Goal: Information Seeking & Learning: Check status

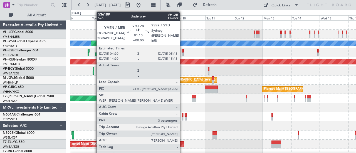
click at [182, 49] on div at bounding box center [182, 51] width 2 height 4
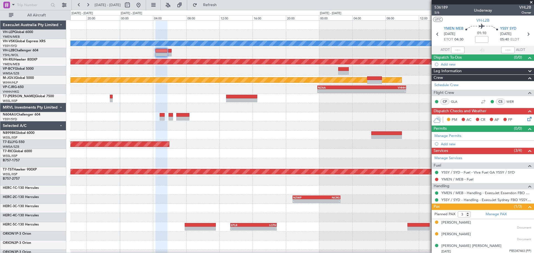
click at [287, 57] on div at bounding box center [301, 52] width 463 height 9
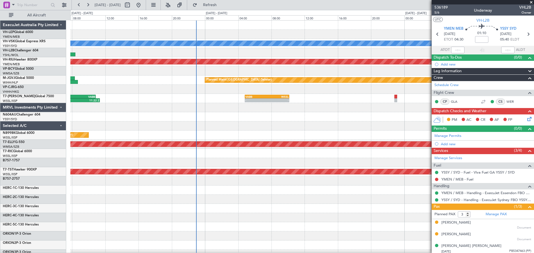
click at [355, 88] on div "Unplanned Maint Sydney ([PERSON_NAME] Intl) [PERSON_NAME] Planned Maint [GEOGRA…" at bounding box center [301, 172] width 463 height 303
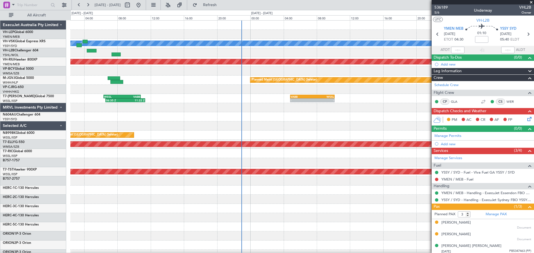
click at [324, 87] on div "Unplanned Maint Sydney ([PERSON_NAME] Intl) [PERSON_NAME] Planned Maint Sydney …" at bounding box center [301, 172] width 463 height 303
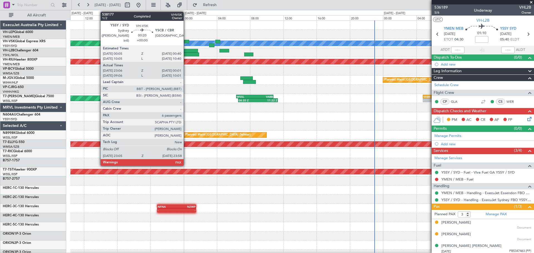
click at [186, 43] on div at bounding box center [186, 42] width 5 height 4
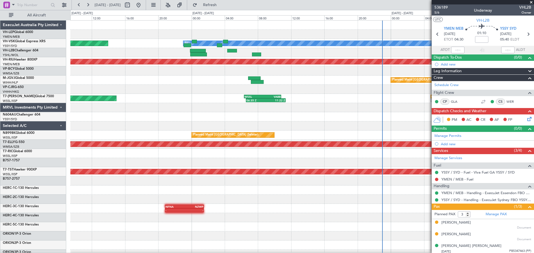
click at [226, 83] on div "Planned Maint [GEOGRAPHIC_DATA] (Seletar)" at bounding box center [301, 80] width 463 height 9
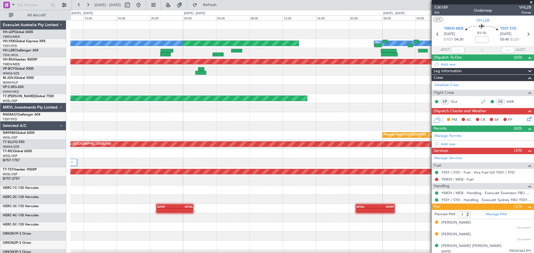
click at [247, 85] on div "[PERSON_NAME] Planned Maint Sydney ([PERSON_NAME] Intl) No Crew Unplanned Maint…" at bounding box center [301, 172] width 463 height 303
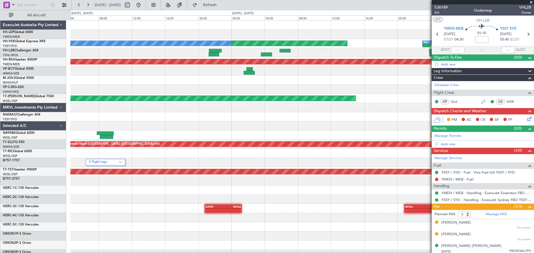
click at [252, 62] on div "Planned Maint Sydney ([PERSON_NAME] Intl) No Crew [PERSON_NAME] Unplanned Maint…" at bounding box center [301, 172] width 463 height 303
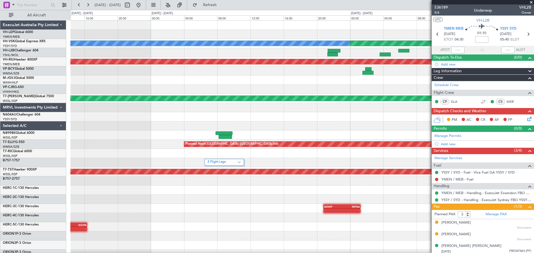
click at [266, 54] on div at bounding box center [301, 52] width 463 height 9
click at [284, 53] on div at bounding box center [301, 52] width 463 height 9
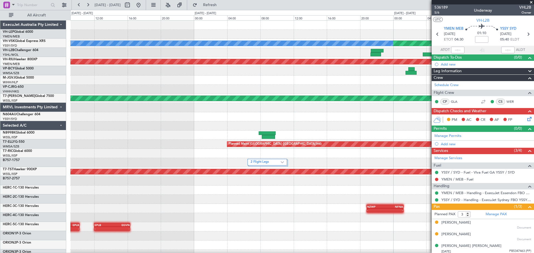
scroll to position [0, 0]
click at [315, 55] on div at bounding box center [301, 52] width 463 height 9
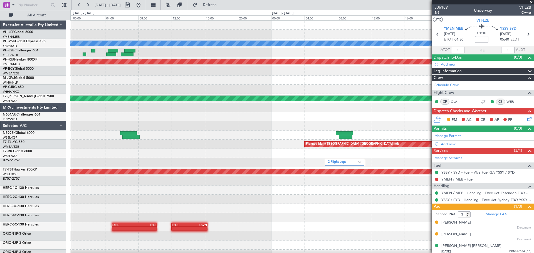
click at [301, 57] on div at bounding box center [301, 52] width 463 height 9
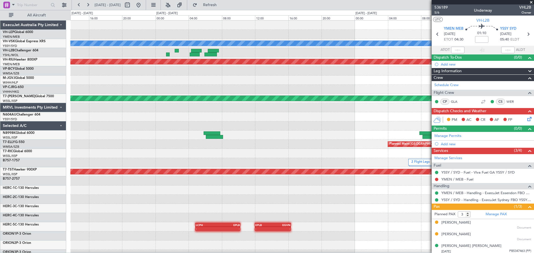
click at [293, 54] on div at bounding box center [301, 52] width 463 height 9
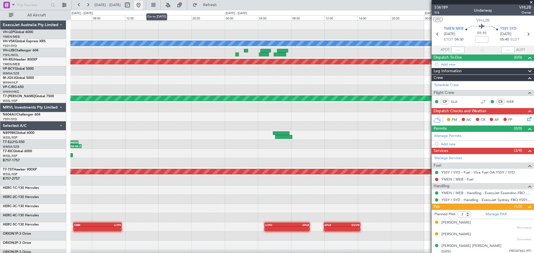
click at [143, 3] on button at bounding box center [138, 5] width 9 height 9
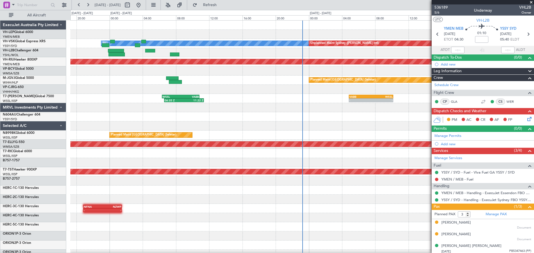
click at [320, 56] on div at bounding box center [301, 52] width 463 height 9
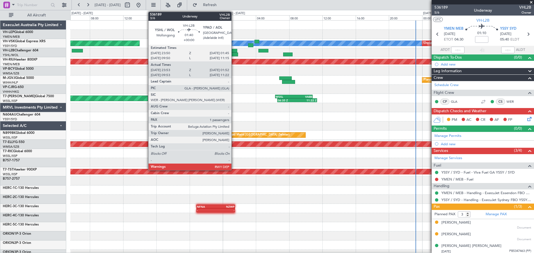
click at [297, 54] on div at bounding box center [301, 52] width 463 height 9
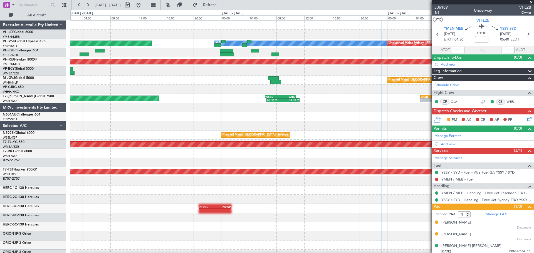
click at [84, 142] on div "[PERSON_NAME] Unplanned Maint Sydney ([PERSON_NAME] Intl) Planned Maint Sydney …" at bounding box center [301, 172] width 463 height 303
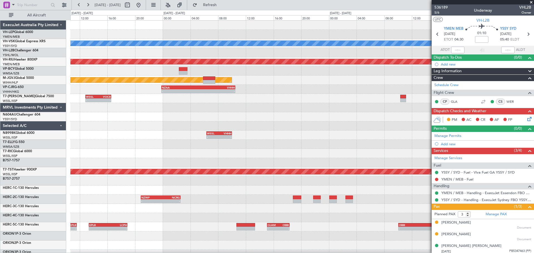
click at [55, 130] on div "[PERSON_NAME] Unplanned Maint Sydney ([PERSON_NAME] Intl) Planned Maint [GEOGRA…" at bounding box center [267, 131] width 534 height 243
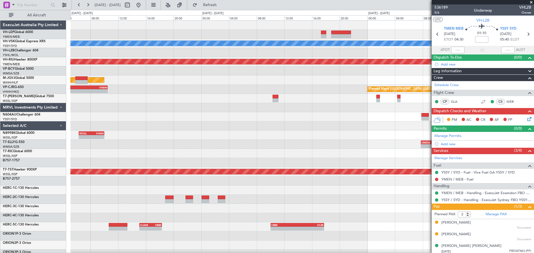
click at [123, 125] on div "[PERSON_NAME] Planned Maint [GEOGRAPHIC_DATA] ([GEOGRAPHIC_DATA]) Planned Maint…" at bounding box center [301, 172] width 463 height 303
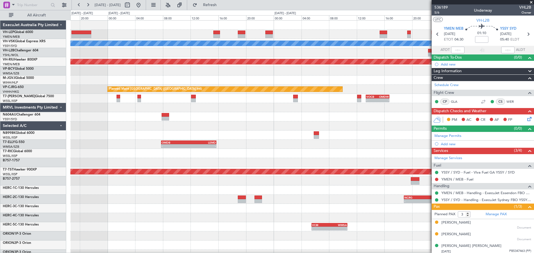
click at [215, 128] on div "[PERSON_NAME] Planned Maint [GEOGRAPHIC_DATA] ([GEOGRAPHIC_DATA]) Planned Maint…" at bounding box center [301, 172] width 463 height 303
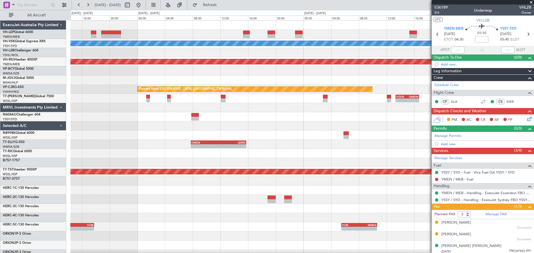
click at [228, 128] on div at bounding box center [301, 125] width 463 height 9
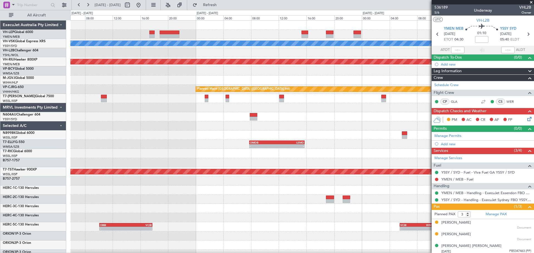
click at [284, 129] on div at bounding box center [301, 125] width 463 height 9
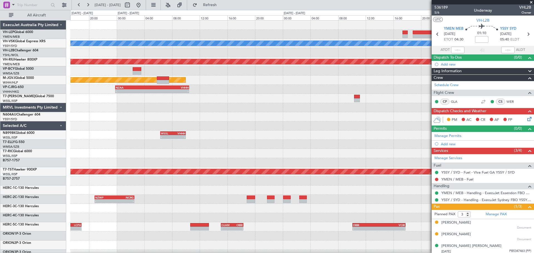
click at [275, 135] on div "[PERSON_NAME] Planned Maint [GEOGRAPHIC_DATA] ([GEOGRAPHIC_DATA]) Planned Maint…" at bounding box center [301, 172] width 463 height 303
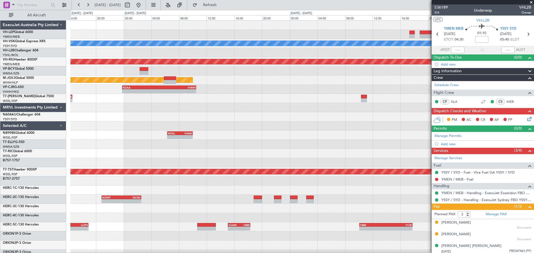
click at [260, 138] on div "[PERSON_NAME] Planned Maint [GEOGRAPHIC_DATA] ([GEOGRAPHIC_DATA]) Planned Maint…" at bounding box center [301, 172] width 463 height 303
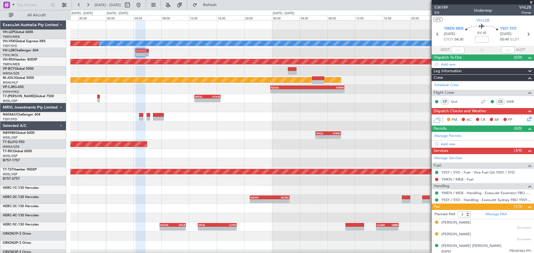
click at [215, 131] on div "[PERSON_NAME] Unplanned Maint Sydney ([PERSON_NAME] Intl) Planned Maint [GEOGRA…" at bounding box center [301, 172] width 463 height 303
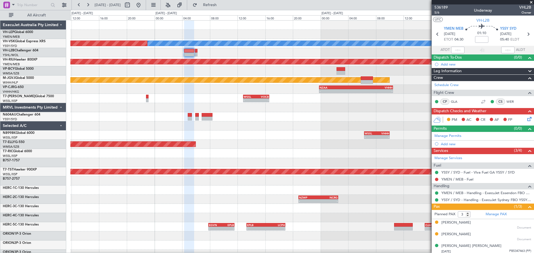
click at [270, 141] on div "[PERSON_NAME] Unplanned Maint Sydney ([PERSON_NAME] Intl) Planned Maint [GEOGRA…" at bounding box center [301, 172] width 463 height 303
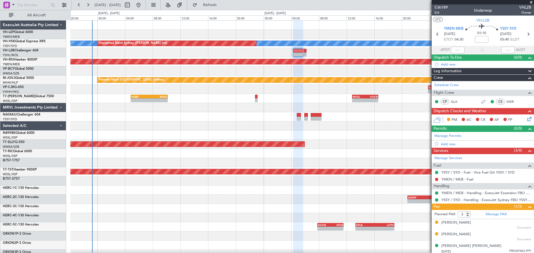
click at [249, 141] on div "[PERSON_NAME] Unplanned Maint Sydney ([PERSON_NAME] Intl) Planned Maint [GEOGRA…" at bounding box center [301, 172] width 463 height 303
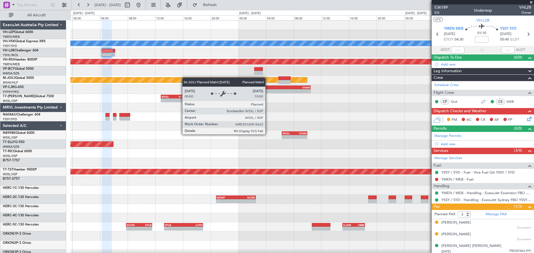
click at [177, 78] on div "[PERSON_NAME] Unplanned Maint Sydney ([PERSON_NAME] Intl) Planned Maint [GEOGRA…" at bounding box center [301, 172] width 463 height 303
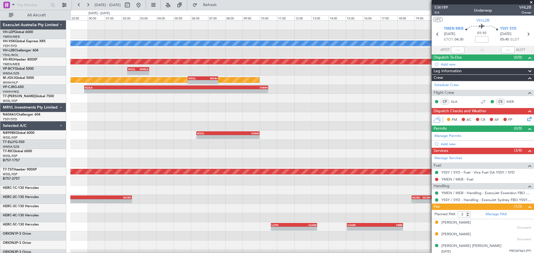
click at [170, 129] on div "[PERSON_NAME] Planned Maint [GEOGRAPHIC_DATA] ([GEOGRAPHIC_DATA]) - - WSSL 02:2…" at bounding box center [301, 172] width 463 height 303
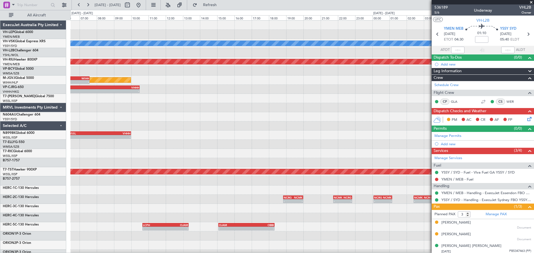
click at [163, 126] on div "[PERSON_NAME] Planned Maint [GEOGRAPHIC_DATA] ([GEOGRAPHIC_DATA]) - - WSSL 02:2…" at bounding box center [301, 172] width 463 height 303
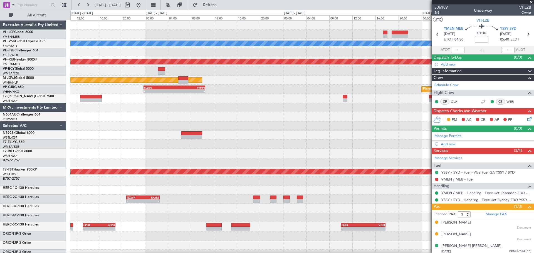
click at [200, 59] on div "[PERSON_NAME] Unplanned Maint Sydney ([PERSON_NAME] Intl) Planned Maint [GEOGRA…" at bounding box center [301, 172] width 463 height 303
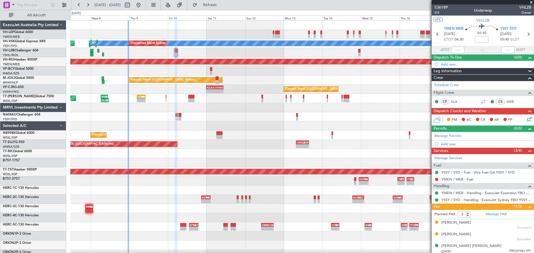
click at [155, 56] on div "[PERSON_NAME] Unplanned Maint Sydney ([PERSON_NAME] Intl) Planned Maint Sydney …" at bounding box center [301, 172] width 463 height 303
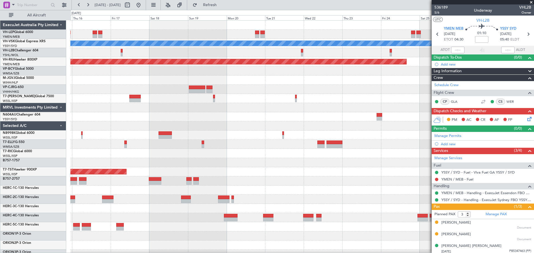
click at [191, 59] on div "[PERSON_NAME] Planned Maint [GEOGRAPHIC_DATA] ([GEOGRAPHIC_DATA]) Planned Maint…" at bounding box center [301, 172] width 463 height 303
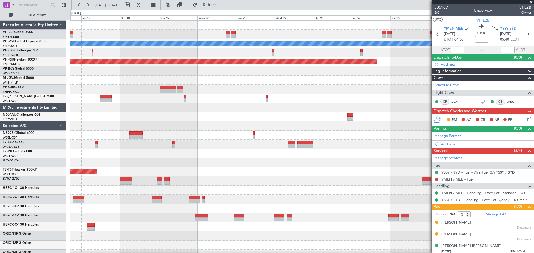
click at [342, 63] on div "[PERSON_NAME] Planned Maint [GEOGRAPHIC_DATA] ([GEOGRAPHIC_DATA]) Planned Maint…" at bounding box center [301, 172] width 463 height 303
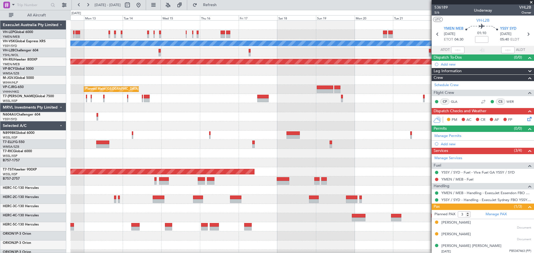
click at [338, 68] on div "[PERSON_NAME] Unplanned Maint Sydney ([PERSON_NAME] Intl) Planned Maint [GEOGRA…" at bounding box center [301, 172] width 463 height 303
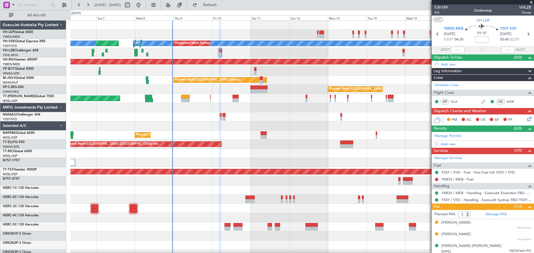
click at [355, 76] on div "[PERSON_NAME] Unplanned Maint Sydney ([PERSON_NAME] Intl) Planned Maint Sydney …" at bounding box center [301, 172] width 463 height 303
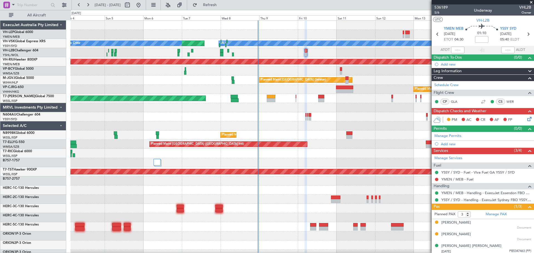
click at [11, 65] on div "Planned Maint Sydney ([PERSON_NAME] Intl) No Crew Unplanned Maint Sydney ([PERS…" at bounding box center [267, 131] width 534 height 243
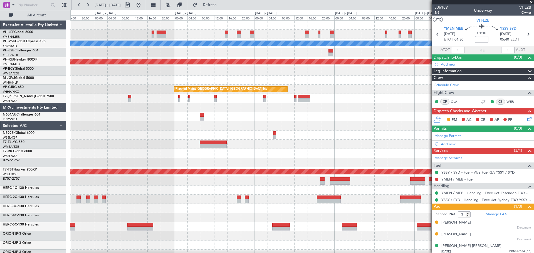
click at [208, 36] on div at bounding box center [301, 34] width 463 height 9
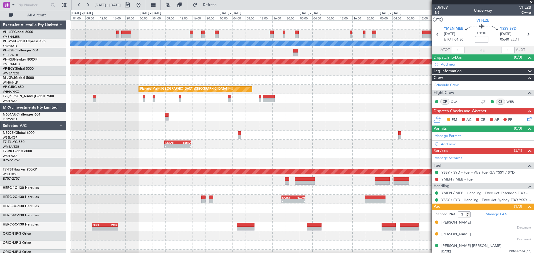
click at [303, 92] on div "[PERSON_NAME] Planned Maint [GEOGRAPHIC_DATA] ([GEOGRAPHIC_DATA]) Planned Maint…" at bounding box center [301, 172] width 463 height 303
click at [278, 80] on div "[PERSON_NAME] Planned Maint [GEOGRAPHIC_DATA] ([GEOGRAPHIC_DATA]) Planned Maint…" at bounding box center [301, 172] width 463 height 303
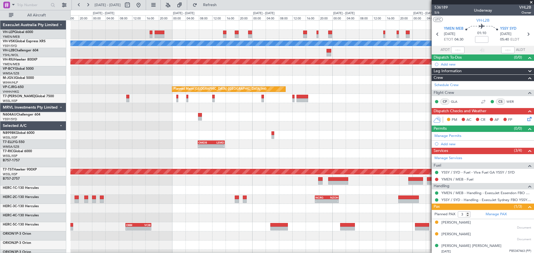
click at [295, 83] on div "Planned Maint [GEOGRAPHIC_DATA] (Seletar)" at bounding box center [301, 80] width 463 height 9
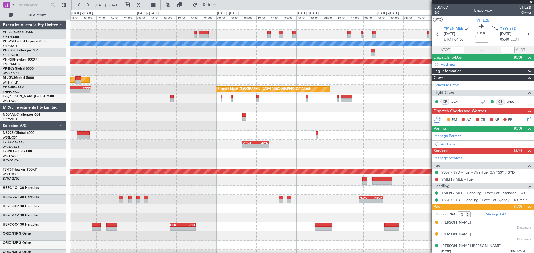
click at [215, 59] on div "[PERSON_NAME] Unplanned Maint Sydney ([PERSON_NAME] Intl) Planned Maint [GEOGRA…" at bounding box center [301, 172] width 463 height 303
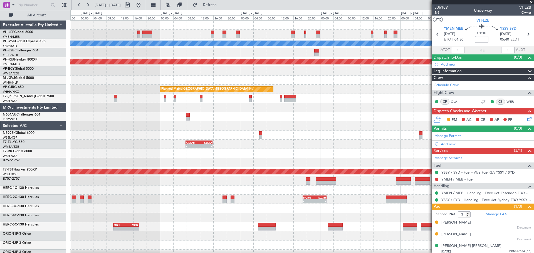
click at [268, 62] on div "[PERSON_NAME] Planned Maint [GEOGRAPHIC_DATA] ([GEOGRAPHIC_DATA]) Planned Maint…" at bounding box center [301, 172] width 463 height 303
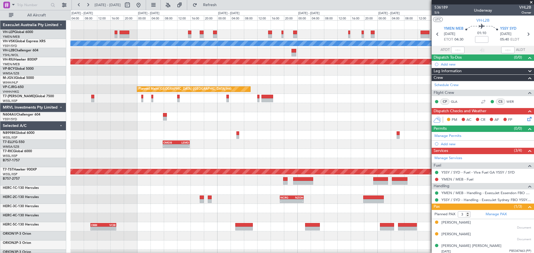
click at [185, 54] on div at bounding box center [301, 52] width 463 height 9
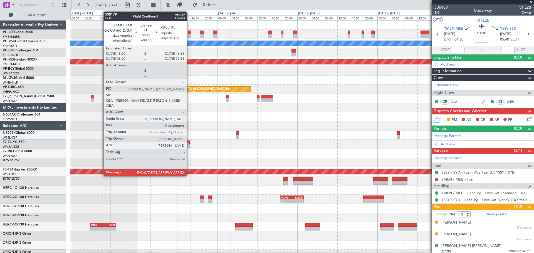
click at [189, 37] on div at bounding box center [189, 36] width 3 height 4
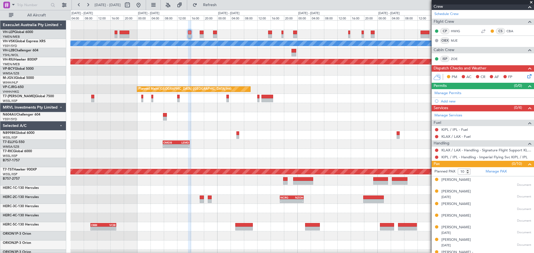
scroll to position [121, 0]
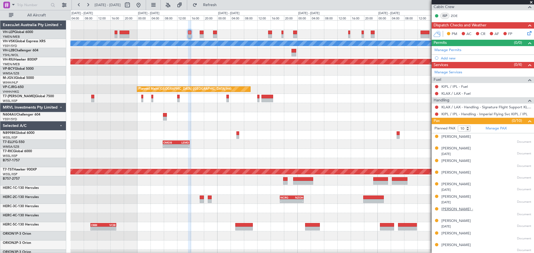
click at [355, 153] on div "[PERSON_NAME] -" at bounding box center [457, 210] width 32 height 6
click at [355, 1] on span at bounding box center [531, 2] width 6 height 5
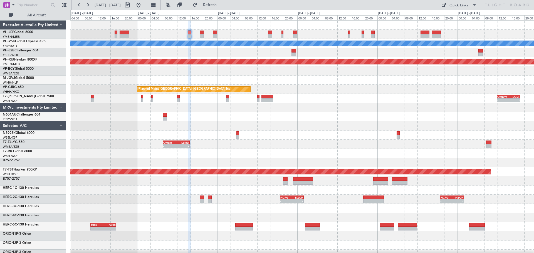
type input "0"
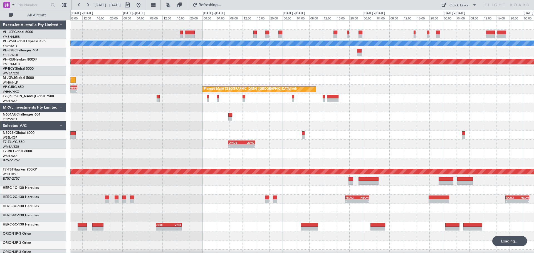
click at [257, 58] on div "[PERSON_NAME] Unplanned Maint Sydney ([PERSON_NAME] Intl) Planned Maint [GEOGRA…" at bounding box center [301, 172] width 463 height 303
click at [178, 55] on div at bounding box center [301, 52] width 463 height 9
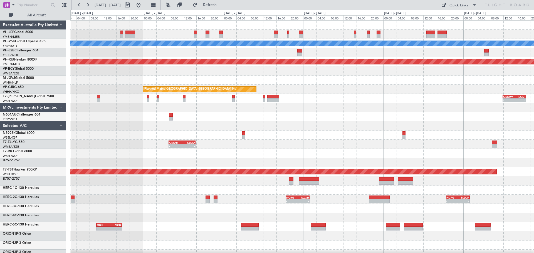
click at [233, 51] on div at bounding box center [301, 52] width 463 height 9
click at [190, 56] on div at bounding box center [301, 52] width 463 height 9
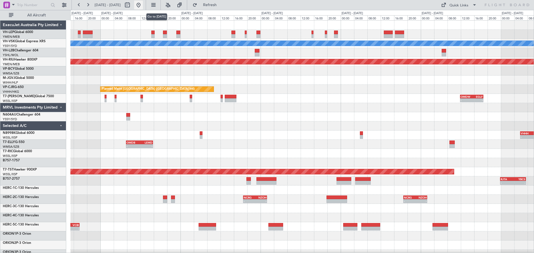
click at [143, 4] on button at bounding box center [138, 5] width 9 height 9
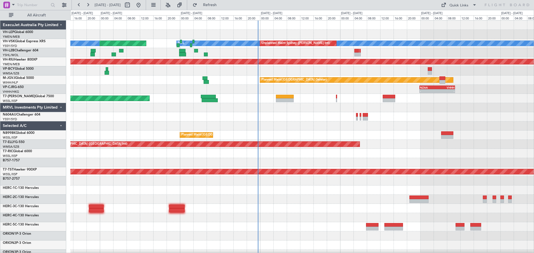
click at [225, 129] on div "[PERSON_NAME] Unplanned Maint Sydney ([PERSON_NAME] Intl) Planned Maint Sydney …" at bounding box center [301, 172] width 463 height 303
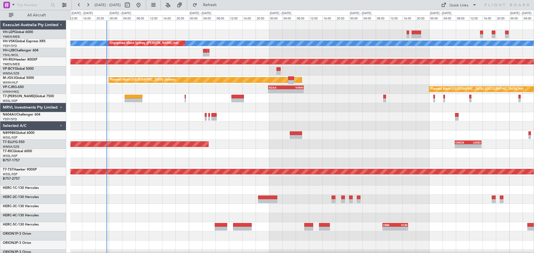
click at [220, 123] on div "[PERSON_NAME] Unplanned Maint Sydney ([PERSON_NAME] Intl) Planned Maint Sydney …" at bounding box center [301, 172] width 463 height 303
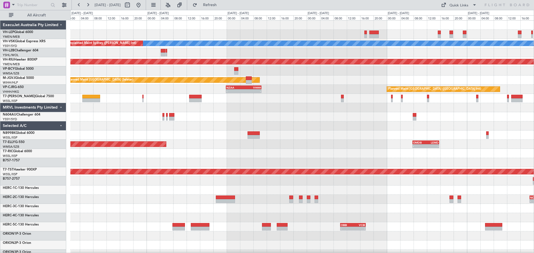
click at [170, 39] on div "[PERSON_NAME] Unplanned Maint Sydney ([PERSON_NAME] Intl) Planned Maint [GEOGRA…" at bounding box center [301, 172] width 463 height 303
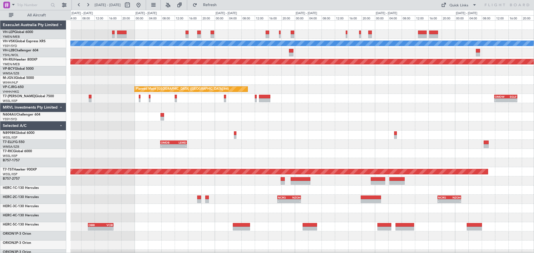
click at [204, 62] on div "Planned Maint [GEOGRAPHIC_DATA] ([GEOGRAPHIC_DATA])" at bounding box center [301, 61] width 463 height 9
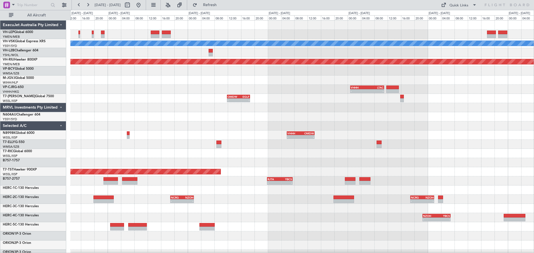
click at [352, 51] on div at bounding box center [301, 52] width 463 height 9
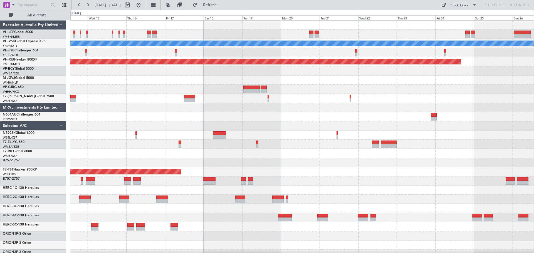
click at [232, 55] on div at bounding box center [301, 52] width 463 height 9
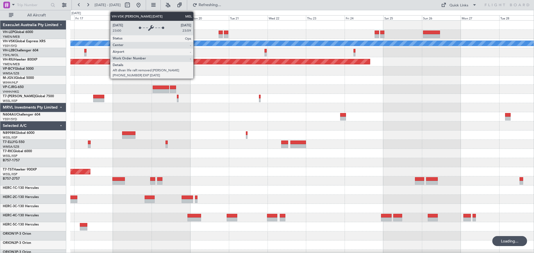
click at [355, 68] on div "[PERSON_NAME] Planned Maint [GEOGRAPHIC_DATA] ([GEOGRAPHIC_DATA]) Planned Maint…" at bounding box center [301, 172] width 463 height 303
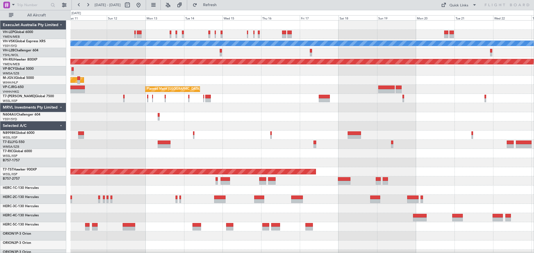
click at [355, 65] on div "[PERSON_NAME] Unplanned Maint Sydney ([PERSON_NAME] Intl) Planned Maint [GEOGRA…" at bounding box center [301, 172] width 463 height 303
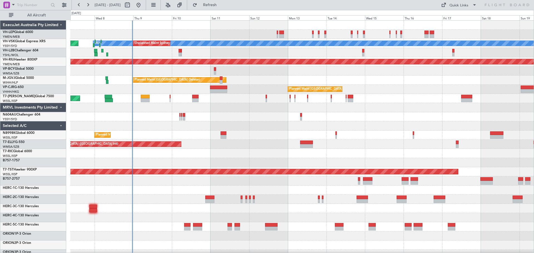
click at [287, 48] on div "[PERSON_NAME] Unplanned Maint Sydney ([PERSON_NAME] Intl) Planned Maint Sydney …" at bounding box center [301, 172] width 463 height 303
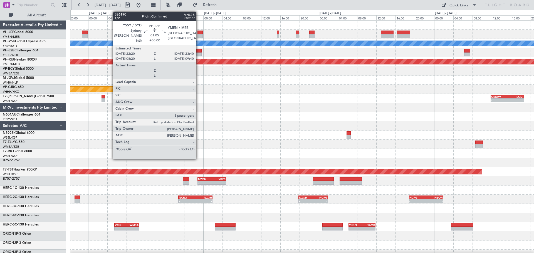
click at [198, 51] on div at bounding box center [198, 51] width 7 height 4
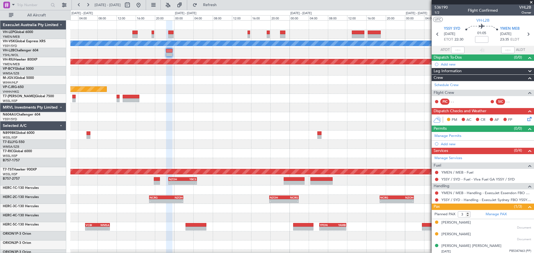
click at [201, 54] on div at bounding box center [301, 52] width 463 height 9
click at [245, 95] on div "[PERSON_NAME] Planned Maint [GEOGRAPHIC_DATA] ([GEOGRAPHIC_DATA]) Planned Maint…" at bounding box center [301, 172] width 463 height 303
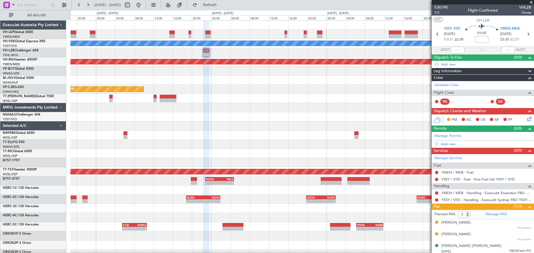
click at [101, 114] on div at bounding box center [301, 116] width 463 height 9
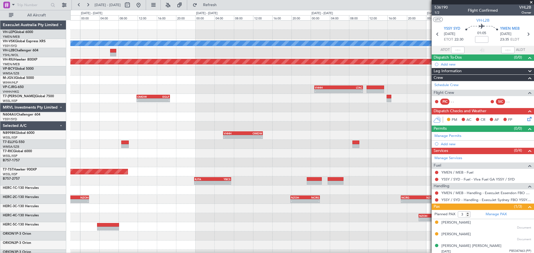
click at [115, 134] on div "[PERSON_NAME] Planned Maint [GEOGRAPHIC_DATA] ([GEOGRAPHIC_DATA]) VHHH 00:50 Z …" at bounding box center [301, 172] width 463 height 303
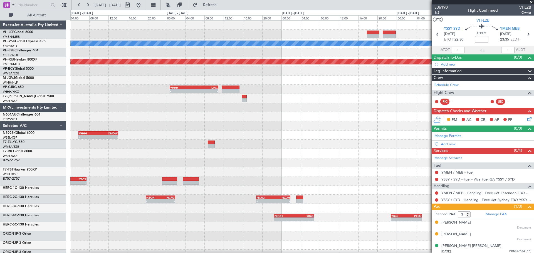
click at [194, 136] on div "[PERSON_NAME] Planned Maint [GEOGRAPHIC_DATA] ([GEOGRAPHIC_DATA]) VHHH 00:50 Z …" at bounding box center [301, 172] width 463 height 303
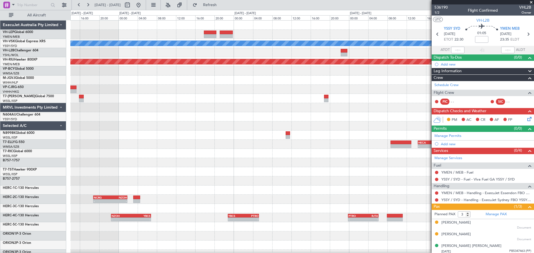
click at [152, 150] on div "[PERSON_NAME] Planned Maint [GEOGRAPHIC_DATA] ([GEOGRAPHIC_DATA]) VHHH 00:50 Z …" at bounding box center [301, 172] width 463 height 303
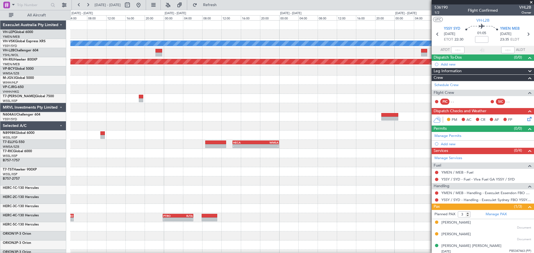
click at [355, 2] on span at bounding box center [531, 2] width 6 height 5
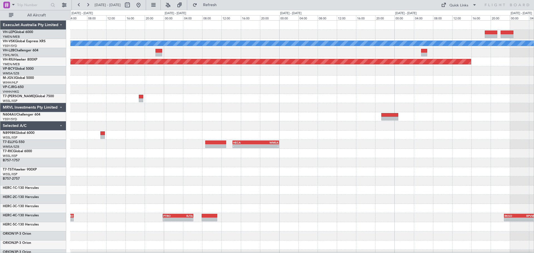
type input "0"
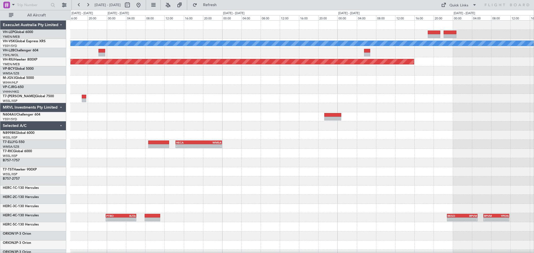
click at [173, 118] on div "- - MMSD 00:50 Z SBGR 11:15 Z [PERSON_NAME] Planned Maint [GEOGRAPHIC_DATA] ([G…" at bounding box center [301, 172] width 463 height 303
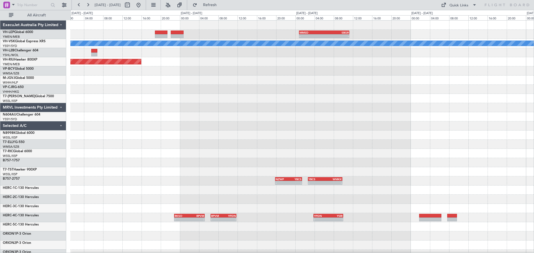
click at [122, 96] on div "- - MMSD 00:50 Z SBGR 11:15 Z [PERSON_NAME] Planned Maint [GEOGRAPHIC_DATA] ([G…" at bounding box center [301, 172] width 463 height 303
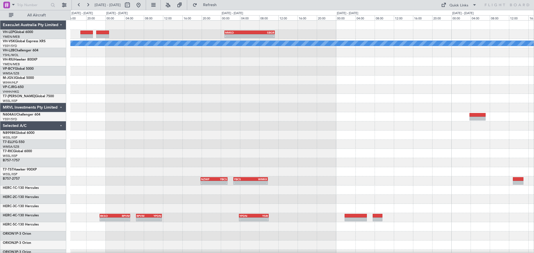
click at [155, 104] on div "- - MMSD 00:50 Z SBGR 11:15 Z [PERSON_NAME] Planned Maint [GEOGRAPHIC_DATA] ([G…" at bounding box center [301, 172] width 463 height 303
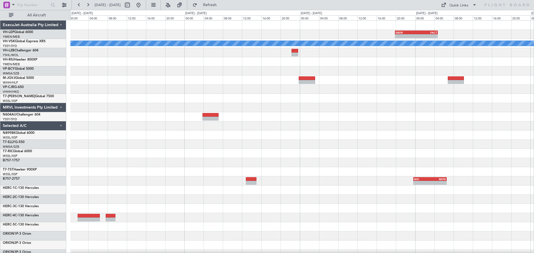
click at [166, 96] on div "- - SBGR 19:50 Z FACT 04:45 Z MMSD 00:50 Z SBGR 11:15 Z - - [PERSON_NAME] - - W…" at bounding box center [301, 172] width 463 height 303
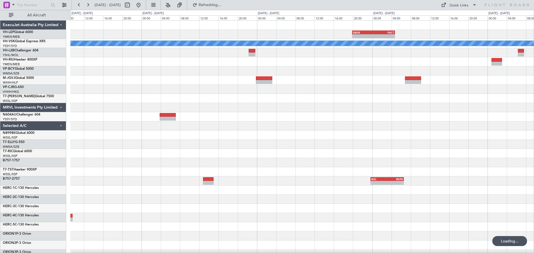
click at [175, 89] on div "- - SBGR 19:50 Z FACT 04:45 Z MMSD 00:50 Z SBGR 11:15 Z - - [PERSON_NAME] - - W…" at bounding box center [301, 172] width 463 height 303
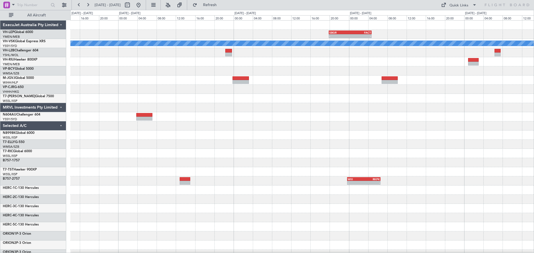
click at [164, 89] on div "- - SBGR 19:50 Z FACT 04:45 Z [PERSON_NAME] - - WIII 23:40 Z RKPK 06:35 Z - - R…" at bounding box center [301, 172] width 463 height 303
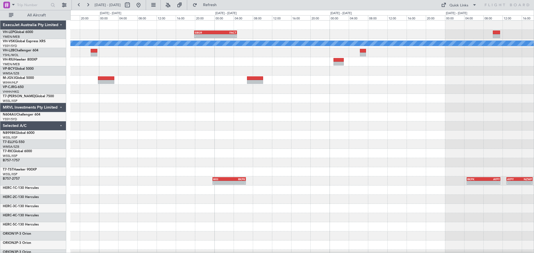
click at [133, 97] on div "- - SBGR 19:50 Z FACT 04:45 Z - - FIMP 13:15 Z YMEN 23:20 Z [PERSON_NAME] - - W…" at bounding box center [301, 172] width 463 height 303
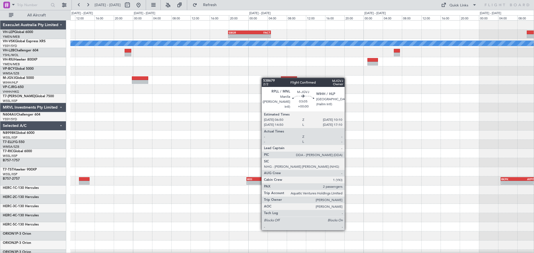
click at [329, 87] on div "- - SBGR 19:50 Z FACT 04:45 Z [PERSON_NAME] - - WIII 23:40 Z RKPK 06:35 Z - - R…" at bounding box center [301, 172] width 463 height 303
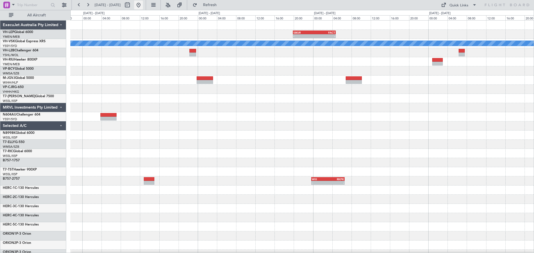
click at [143, 4] on button at bounding box center [138, 5] width 9 height 9
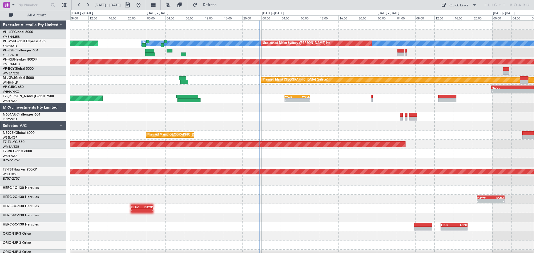
click at [145, 81] on div "[PERSON_NAME] Unplanned Maint Sydney ([PERSON_NAME] Intl) Planned Maint Sydney …" at bounding box center [301, 172] width 463 height 303
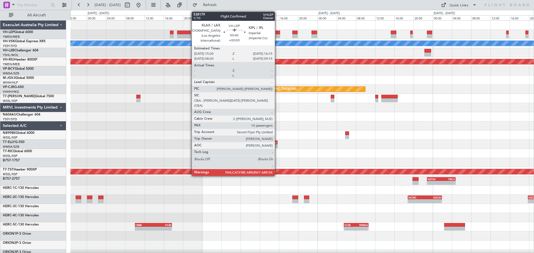
click at [277, 36] on div at bounding box center [277, 36] width 4 height 4
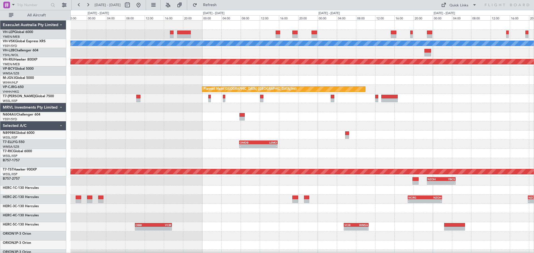
click at [270, 135] on div "[PERSON_NAME] Planned Maint [GEOGRAPHIC_DATA] ([GEOGRAPHIC_DATA]) Planned Maint…" at bounding box center [301, 172] width 463 height 303
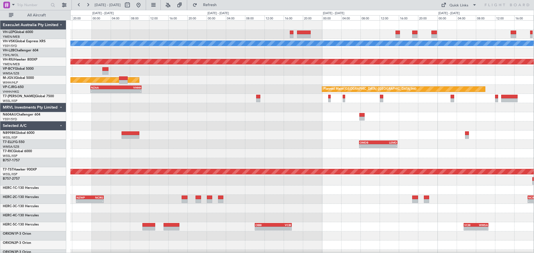
click at [355, 142] on div "[PERSON_NAME] Unplanned Maint Sydney ([PERSON_NAME] Intl) Planned Maint [GEOGRA…" at bounding box center [301, 172] width 463 height 303
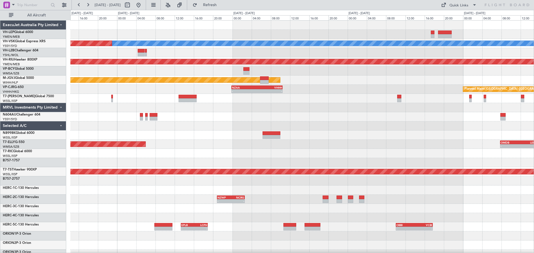
click at [355, 137] on div "[PERSON_NAME] Unplanned Maint Sydney ([PERSON_NAME] Intl) Planned Maint [GEOGRA…" at bounding box center [301, 172] width 463 height 303
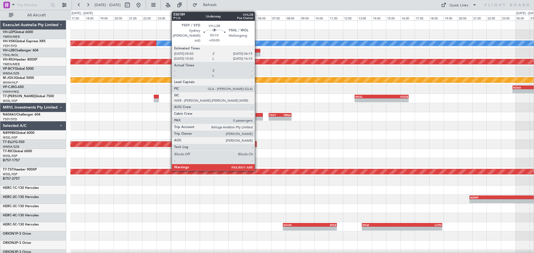
click at [257, 50] on div at bounding box center [257, 51] width 6 height 4
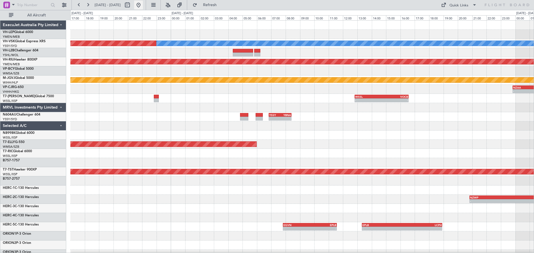
click at [143, 3] on button at bounding box center [138, 5] width 9 height 9
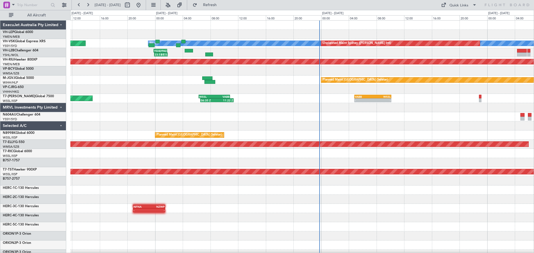
click at [207, 138] on div "[PERSON_NAME] Unplanned Maint Sydney ([PERSON_NAME] Intl) Planned Maint Sydney …" at bounding box center [301, 172] width 463 height 303
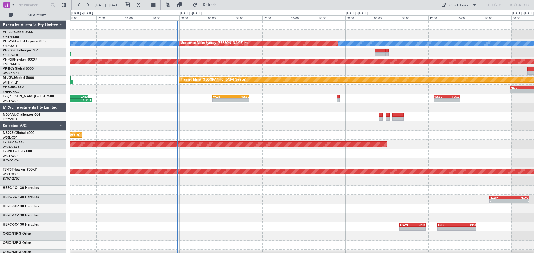
click at [114, 146] on div "[PERSON_NAME] Unplanned Maint Sydney ([PERSON_NAME] Intl) Planned Maint [GEOGRA…" at bounding box center [301, 172] width 463 height 303
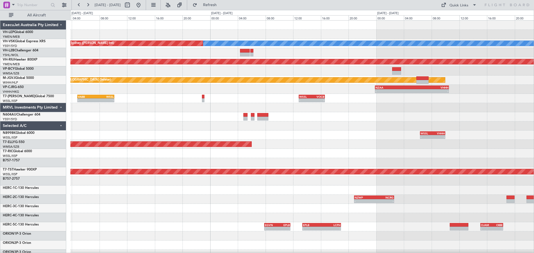
click at [195, 129] on div at bounding box center [301, 125] width 463 height 9
